Goal: Navigation & Orientation: Find specific page/section

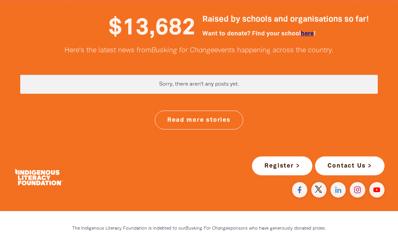
scroll to position [1773, 0]
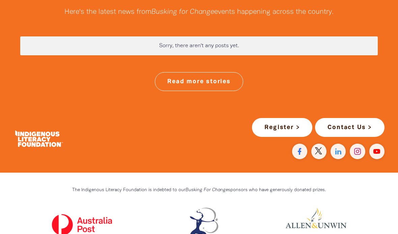
scroll to position [1811, 0]
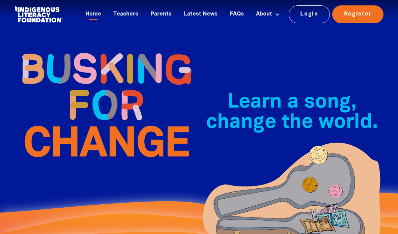
scroll to position [0, 0]
